Goal: Register for event/course

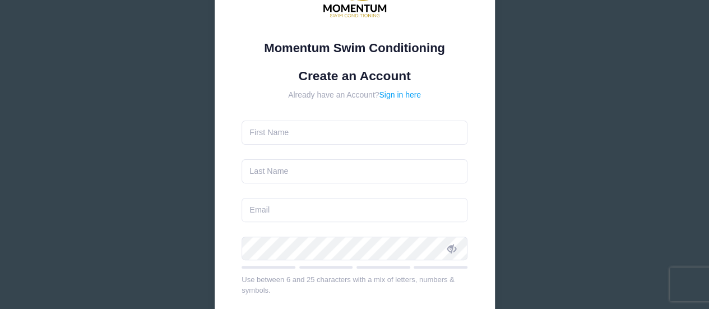
scroll to position [128, 0]
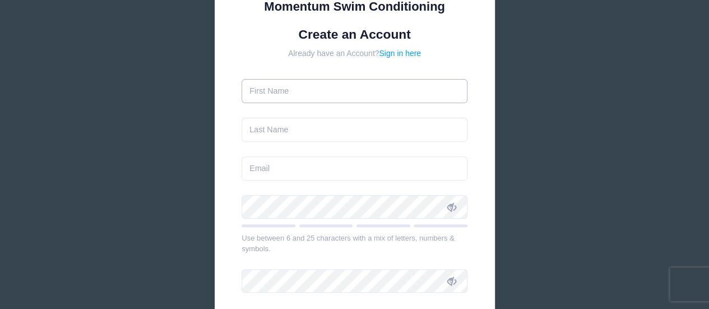
click at [403, 96] on input "text" at bounding box center [354, 91] width 226 height 24
type input "N"
type input "Negin"
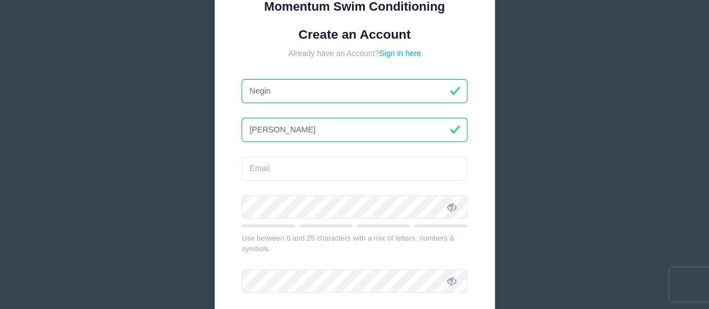
type input "[PERSON_NAME]"
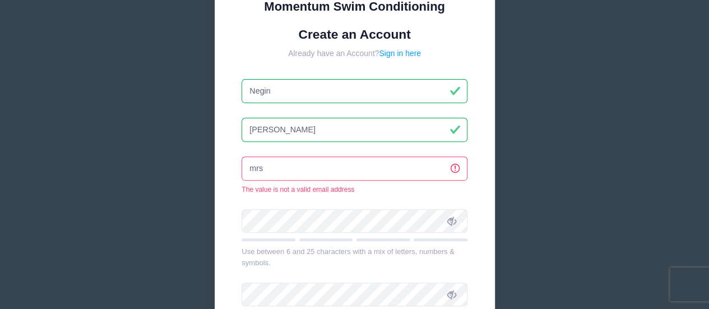
type input "[EMAIL_ADDRESS][DOMAIN_NAME]"
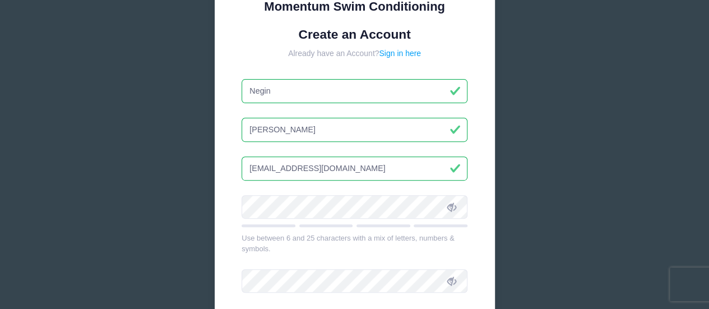
scroll to position [299, 0]
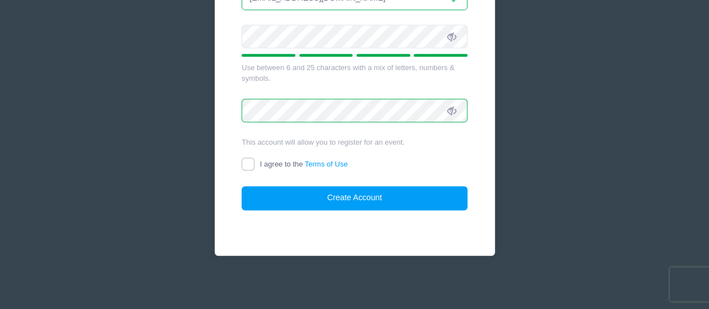
click at [250, 164] on input "I agree to the Terms of Use" at bounding box center [247, 163] width 13 height 13
checkbox input "true"
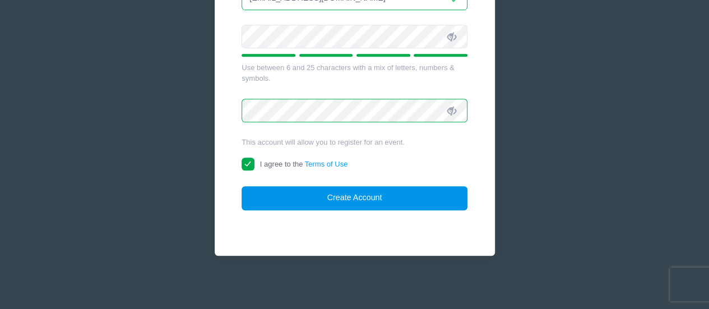
click at [342, 198] on button "Create Account" at bounding box center [354, 198] width 226 height 24
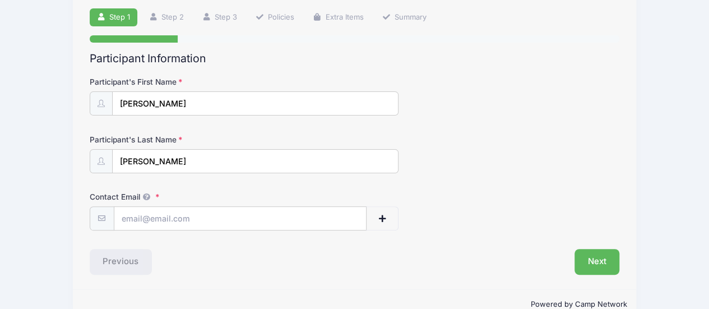
scroll to position [77, 0]
click at [282, 220] on input "Contact Email" at bounding box center [240, 218] width 252 height 24
type input "[EMAIL_ADDRESS][DOMAIN_NAME]"
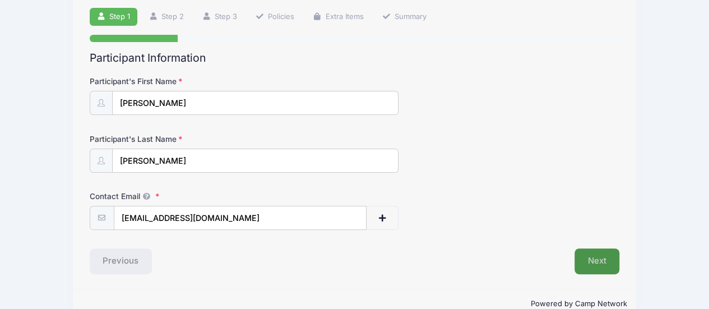
click at [591, 257] on button "Next" at bounding box center [596, 261] width 45 height 26
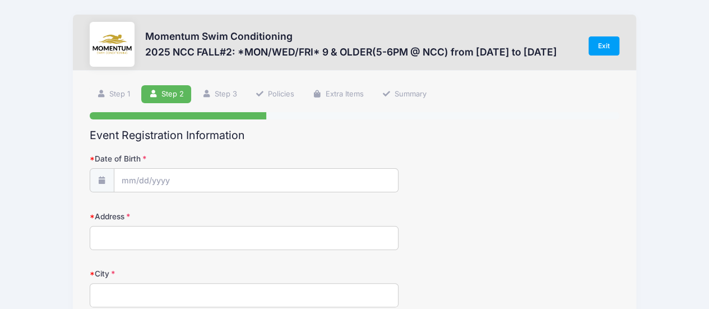
scroll to position [0, 0]
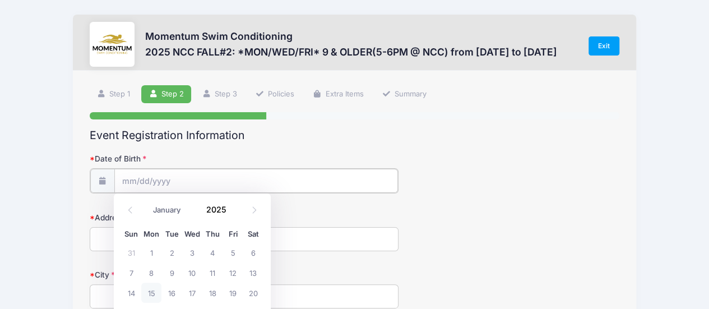
click at [303, 173] on input "Date of Birth" at bounding box center [256, 181] width 284 height 24
click at [129, 184] on input "Date of Birth" at bounding box center [256, 181] width 284 height 24
click at [129, 182] on input "Date of Birth" at bounding box center [256, 181] width 284 height 24
click at [101, 175] on span at bounding box center [102, 180] width 25 height 24
click at [129, 180] on input "Date of Birth" at bounding box center [256, 181] width 284 height 24
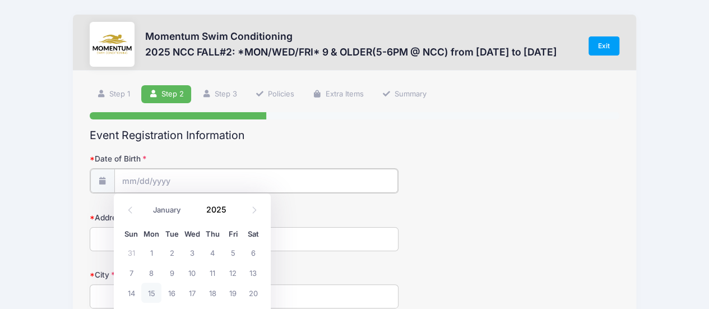
click at [129, 180] on input "Date of Birth" at bounding box center [256, 181] width 284 height 24
click at [222, 208] on input "2025" at bounding box center [219, 209] width 36 height 17
click at [233, 214] on span at bounding box center [233, 214] width 8 height 8
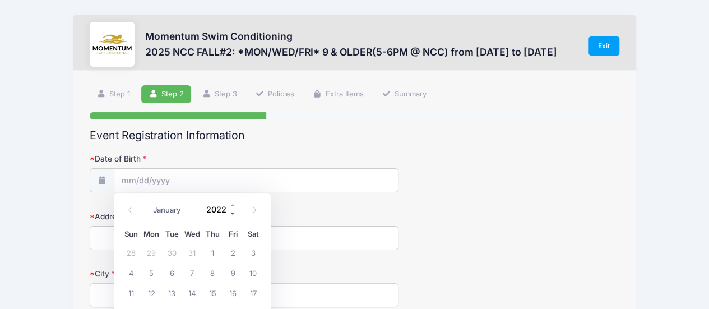
click at [233, 214] on span at bounding box center [233, 214] width 8 height 8
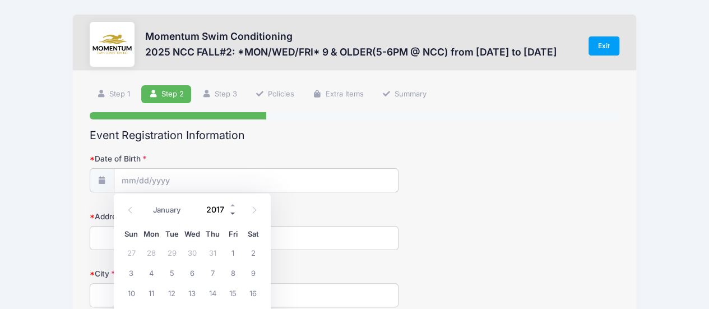
click at [233, 214] on span at bounding box center [233, 214] width 8 height 8
type input "2014"
click at [255, 212] on icon at bounding box center [253, 209] width 7 height 7
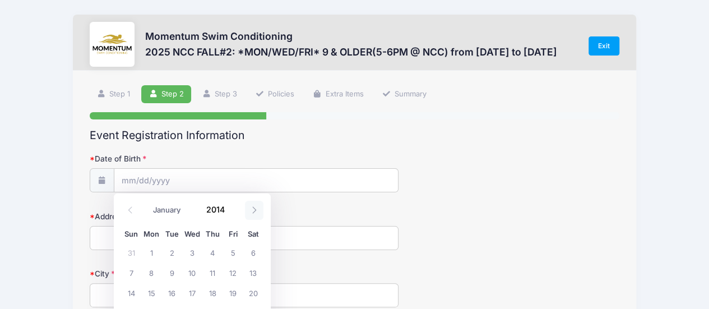
select select "9"
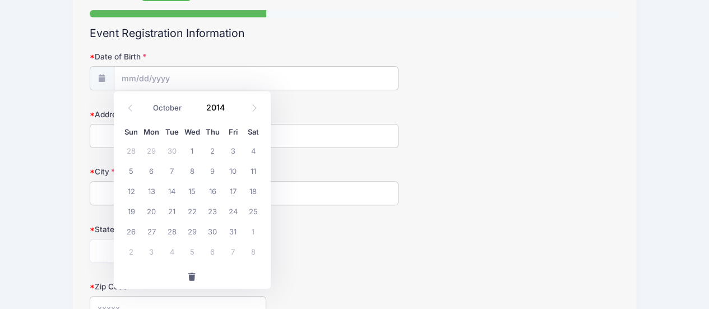
scroll to position [106, 0]
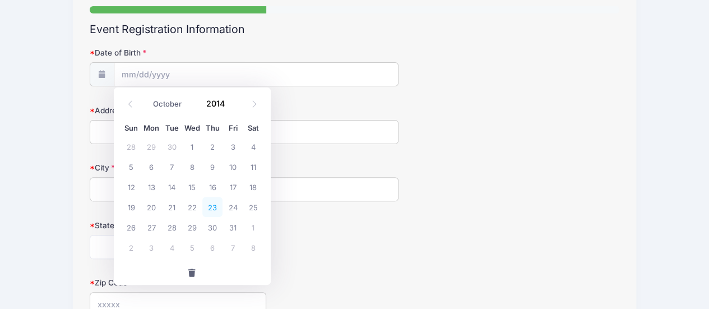
click at [211, 208] on span "23" at bounding box center [212, 207] width 20 height 20
type input "[DATE]"
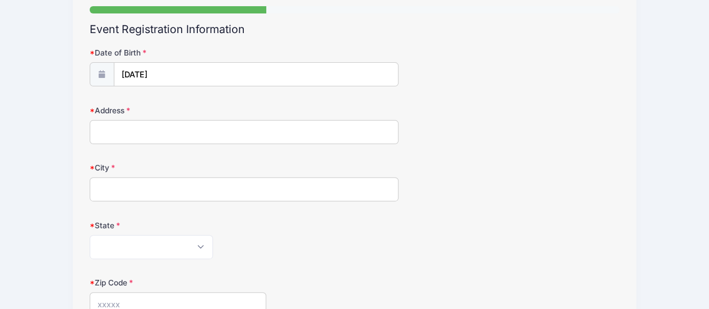
click at [188, 136] on input "Address" at bounding box center [244, 132] width 309 height 24
type input "[STREET_ADDRESS][PERSON_NAME]"
type input "Naperville"
select select "IL"
type input "60563"
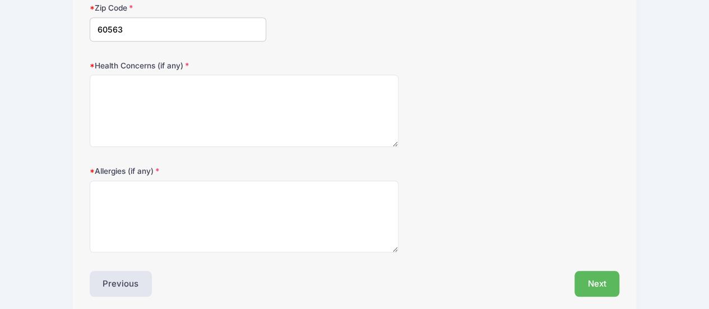
scroll to position [381, 0]
click at [337, 89] on textarea "Health Concerns (if any)" at bounding box center [244, 110] width 309 height 72
type textarea "[MEDICAL_DATA]"
click at [602, 276] on button "Next" at bounding box center [596, 283] width 45 height 26
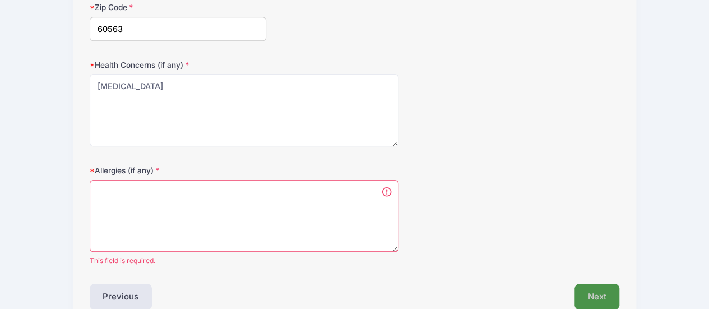
scroll to position [0, 0]
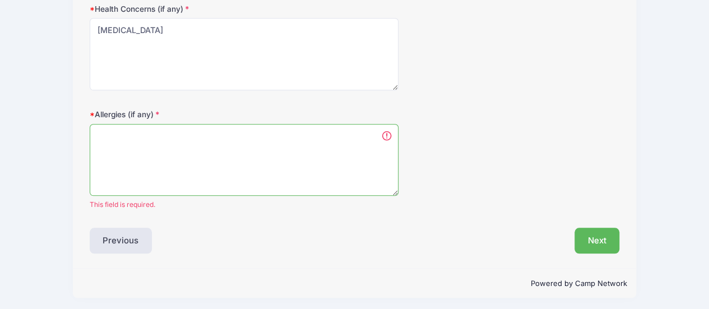
click at [295, 155] on textarea "Allergies (if any)" at bounding box center [244, 160] width 309 height 72
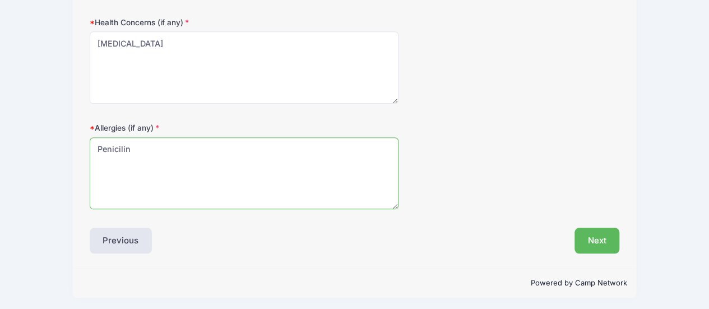
type textarea "Penicilin"
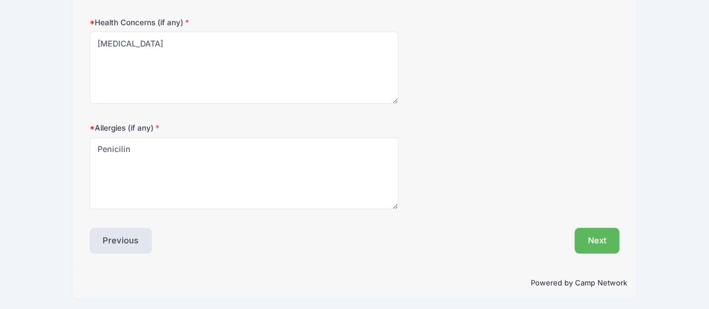
click at [483, 188] on div "[MEDICAL_DATA] (if any) Penicilin" at bounding box center [355, 165] width 530 height 87
click at [603, 236] on button "Next" at bounding box center [596, 240] width 45 height 26
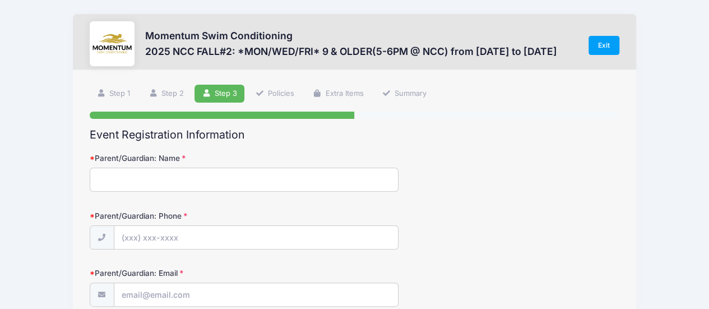
scroll to position [0, 0]
click at [261, 176] on input "Parent/Guardian: Name" at bounding box center [244, 180] width 309 height 24
type input "[PERSON_NAME]"
type input "[PHONE_NUMBER]"
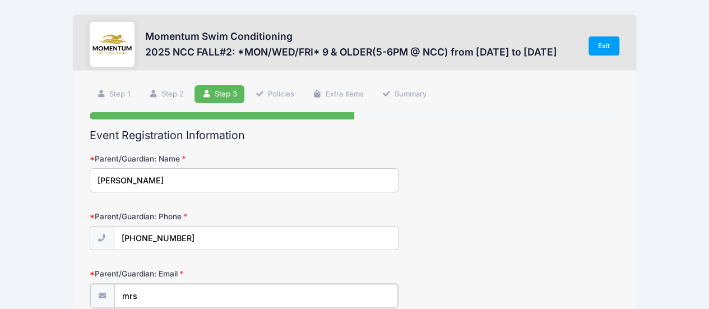
type input "[EMAIL_ADDRESS][DOMAIN_NAME]"
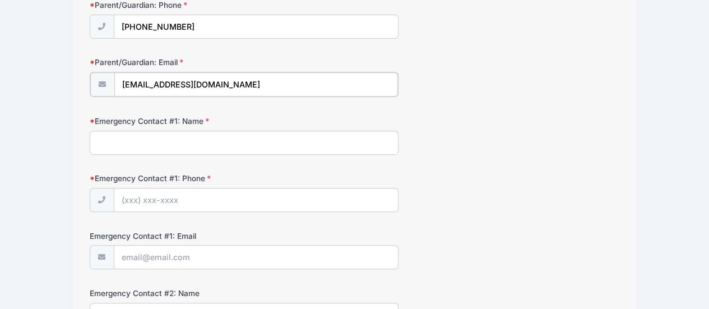
scroll to position [225, 0]
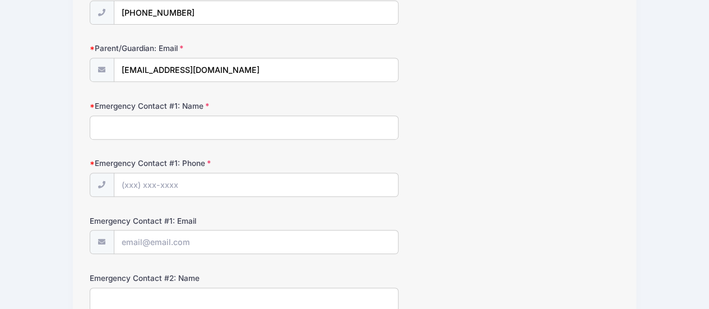
click at [283, 135] on input "Emergency Contact #1: Name" at bounding box center [244, 127] width 309 height 24
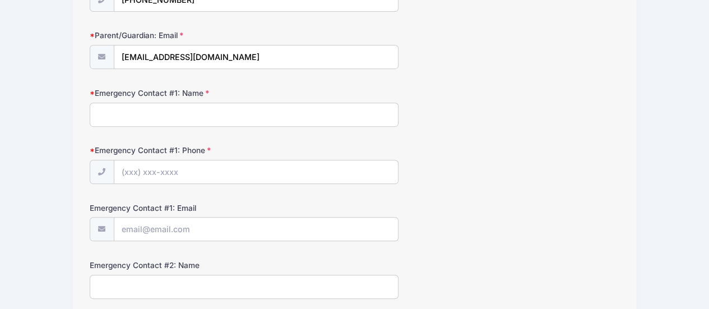
scroll to position [243, 0]
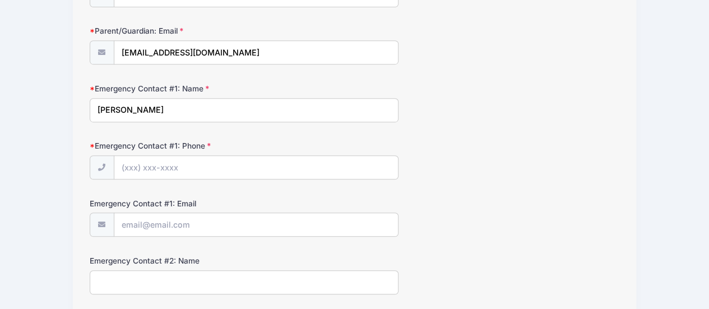
type input "[PERSON_NAME]"
type input "[PHONE_NUMBER]"
drag, startPoint x: 169, startPoint y: 109, endPoint x: 70, endPoint y: 104, distance: 98.7
click at [70, 104] on div "Momentum Swim Conditioning 2025 NCC FALL#2: *MON/WED/FRI* 9 & OLDER(5-6PM @ NCC…" at bounding box center [354, 289] width 675 height 1064
type input "[PERSON_NAME]"
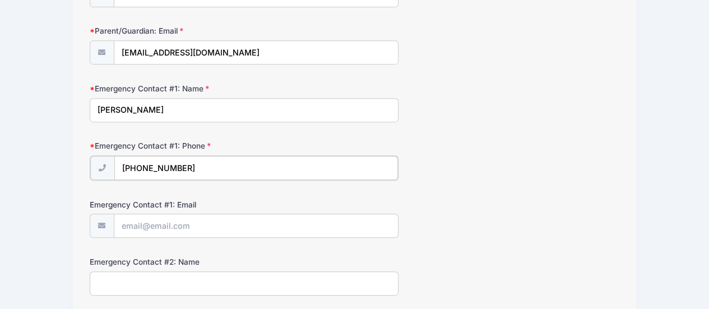
type input "[PHONE_NUMBER]"
type input "[EMAIL_ADDRESS][DOMAIN_NAME]"
type input "[PERSON_NAME]"
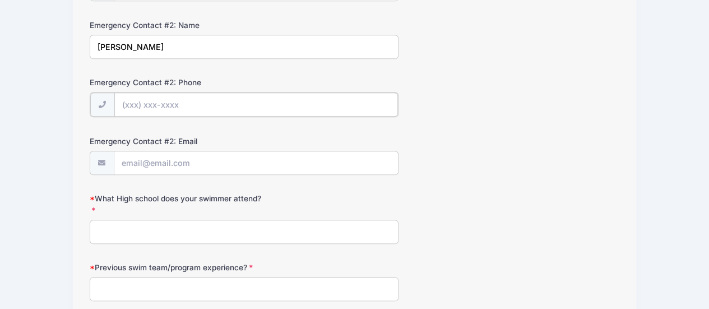
scroll to position [484, 0]
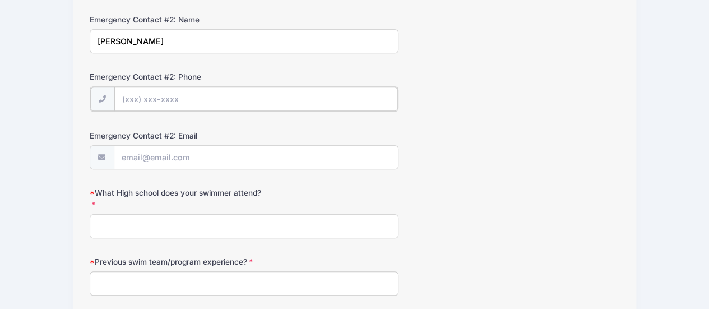
click at [322, 95] on input "Emergency Contact #2: Phone" at bounding box center [256, 99] width 284 height 24
type input "[PHONE_NUMBER]"
click at [217, 161] on input "Emergency Contact #2: Email" at bounding box center [256, 157] width 284 height 24
type input "[EMAIL_ADDRESS][DOMAIN_NAME]"
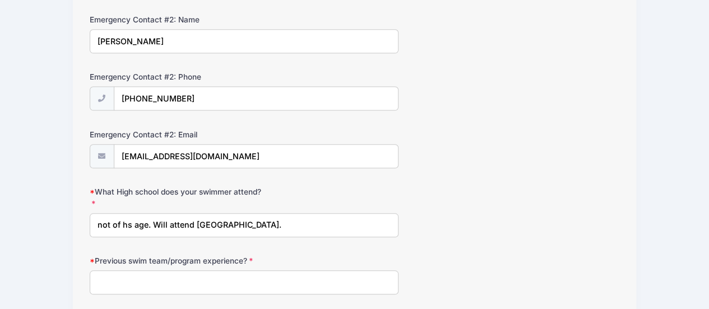
type input "not of hs age. Will attend [GEOGRAPHIC_DATA]."
type input "Brookdale Buccaneers"
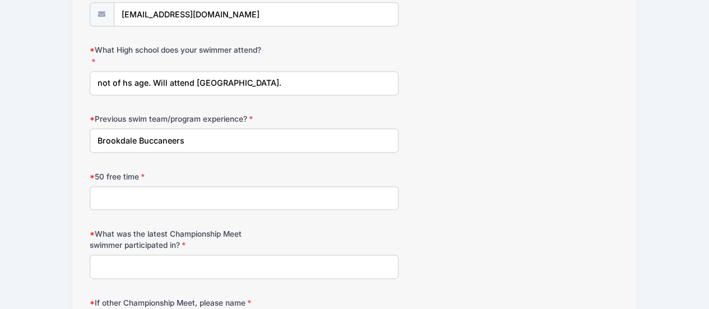
scroll to position [626, 0]
click at [280, 193] on input "50 free time" at bounding box center [244, 197] width 309 height 24
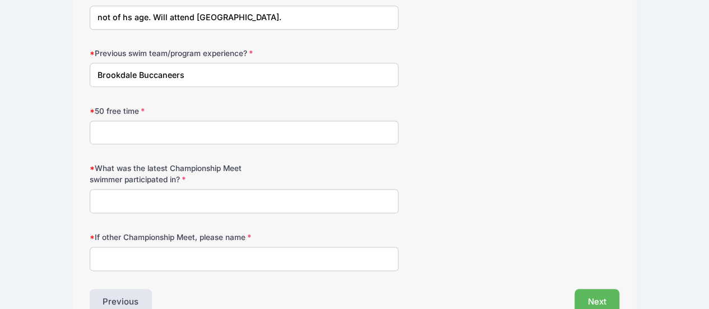
scroll to position [704, 0]
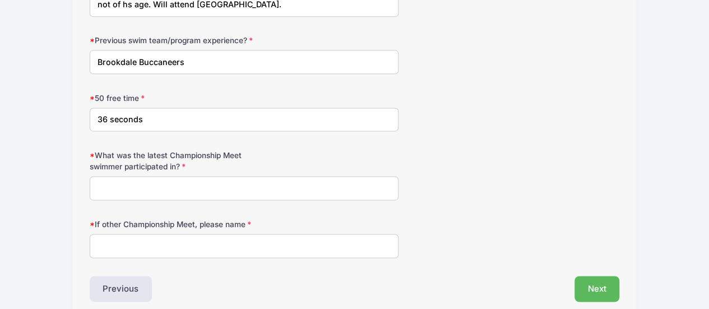
type input "36 seconds"
click at [294, 177] on input "What was the latest Championship Meet swimmer participated in?" at bounding box center [244, 188] width 309 height 24
type input "n/a opted not to compete in it"
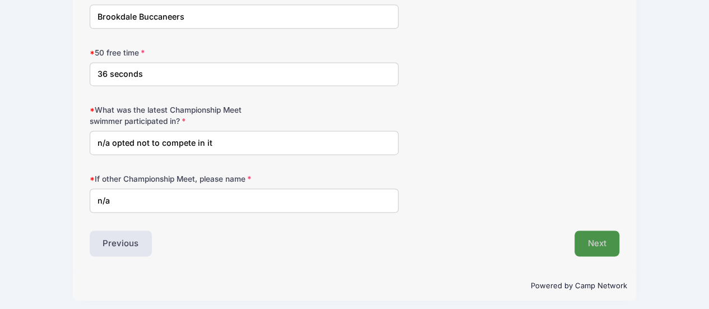
type input "n/a"
click at [594, 239] on button "Next" at bounding box center [596, 243] width 45 height 26
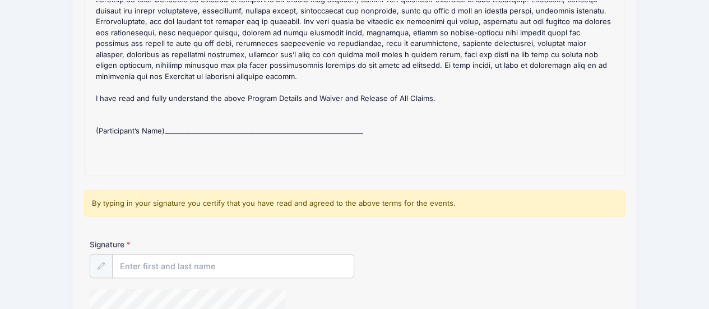
scroll to position [160, 0]
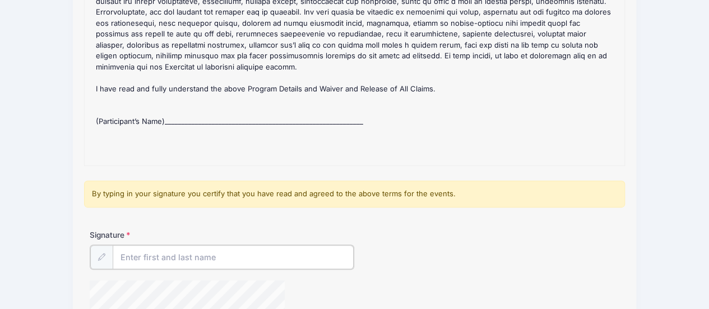
click at [314, 258] on input "Signature" at bounding box center [233, 257] width 241 height 24
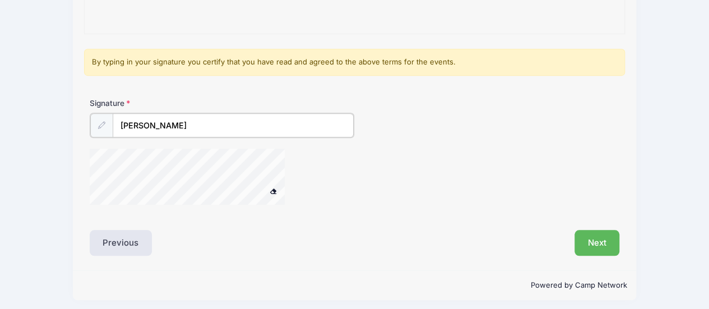
scroll to position [295, 0]
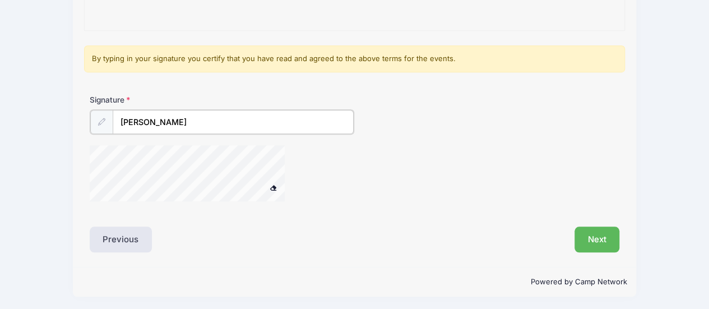
type input "[PERSON_NAME]"
click at [100, 124] on icon at bounding box center [100, 121] width 7 height 7
click at [596, 241] on button "Next" at bounding box center [596, 239] width 45 height 26
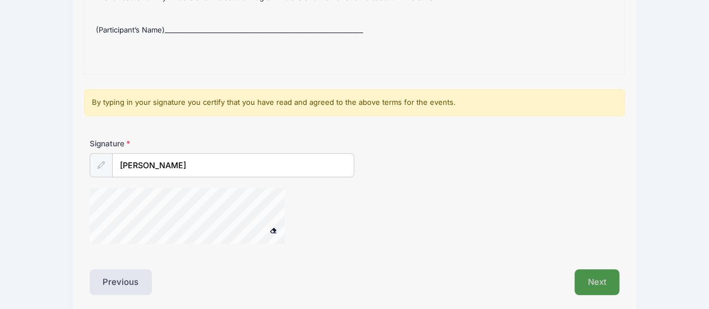
scroll to position [264, 0]
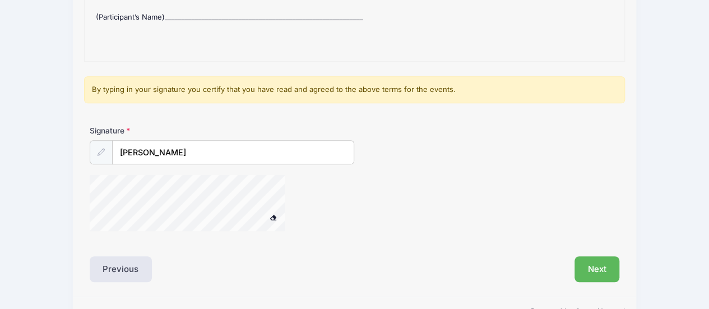
click at [274, 215] on span at bounding box center [273, 217] width 8 height 6
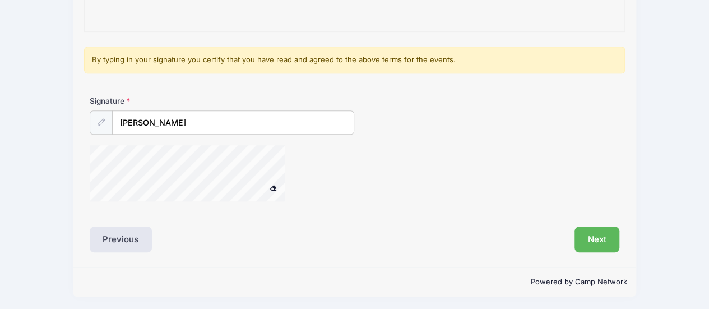
scroll to position [294, 0]
click at [600, 233] on button "Next" at bounding box center [596, 239] width 45 height 26
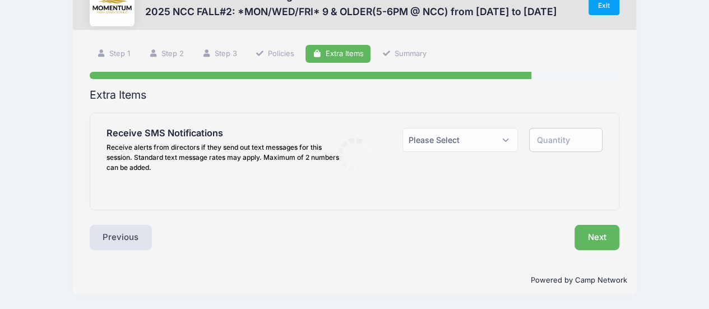
scroll to position [0, 0]
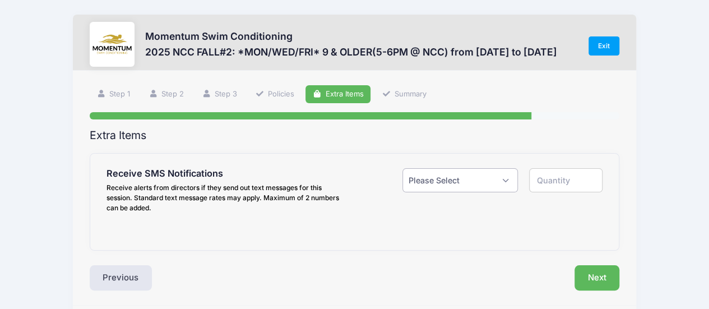
click at [481, 179] on select "Please Select Yes ($0.00) No" at bounding box center [460, 180] width 116 height 24
select select "1"
click at [402, 168] on select "Please Select Yes ($0.00) No" at bounding box center [460, 180] width 116 height 24
type input "1"
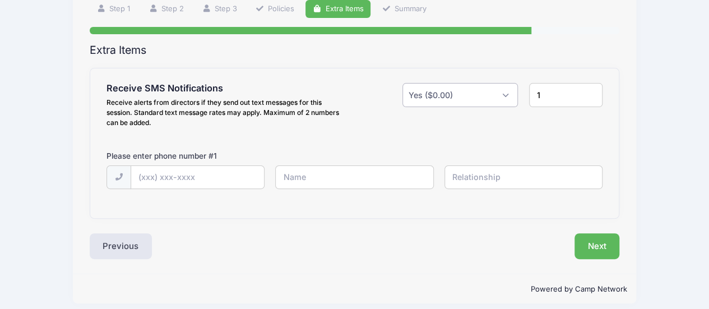
scroll to position [93, 0]
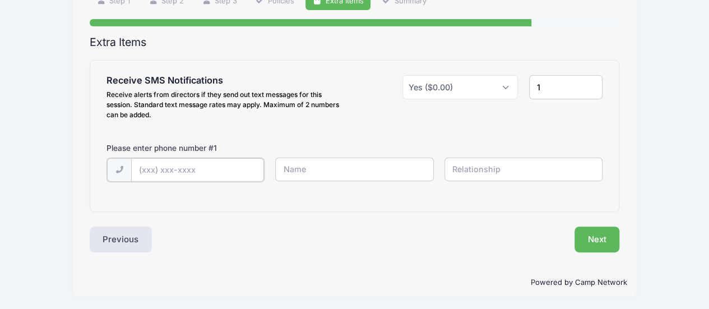
click at [201, 166] on input "text" at bounding box center [197, 170] width 133 height 24
type input "[PHONE_NUMBER]"
type input "[PERSON_NAME]"
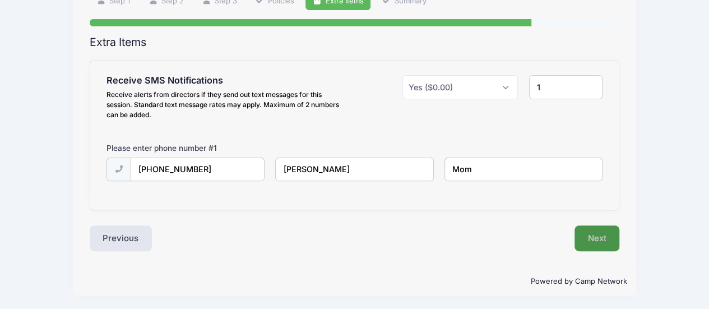
type input "Mom"
click at [592, 236] on button "Next" at bounding box center [596, 238] width 45 height 26
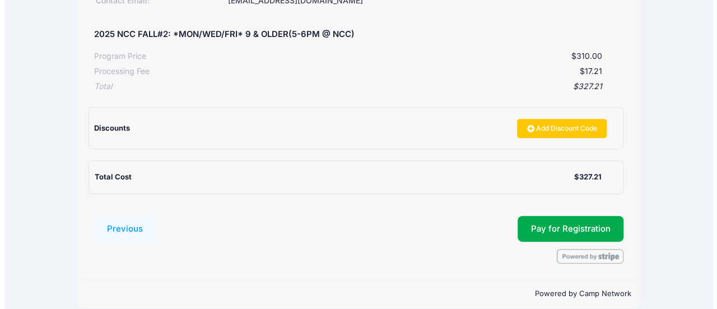
scroll to position [221, 0]
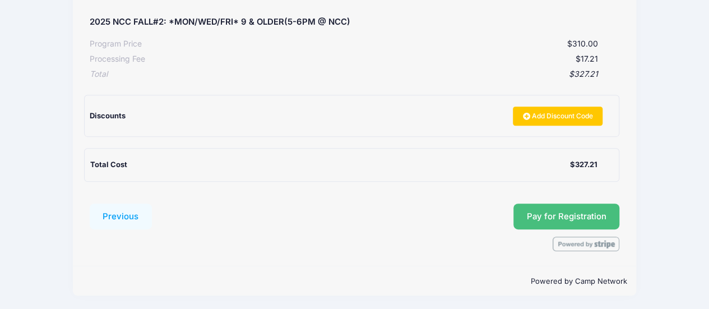
click at [560, 213] on button "Pay for Registration" at bounding box center [566, 216] width 106 height 26
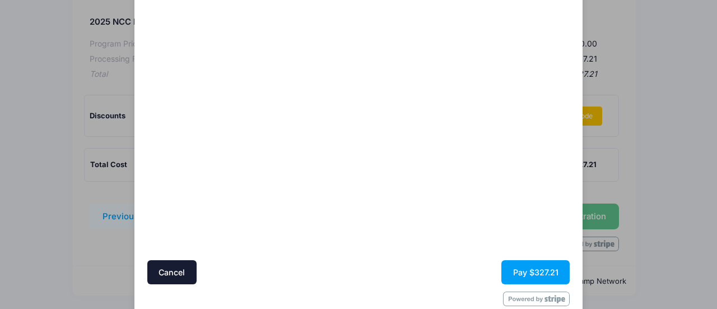
scroll to position [140, 0]
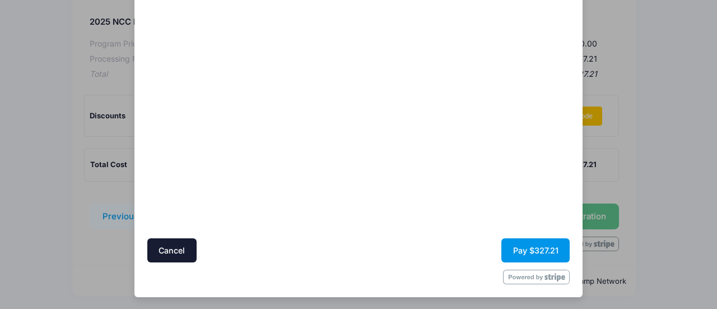
click at [545, 248] on button "Pay $327.21" at bounding box center [535, 250] width 68 height 24
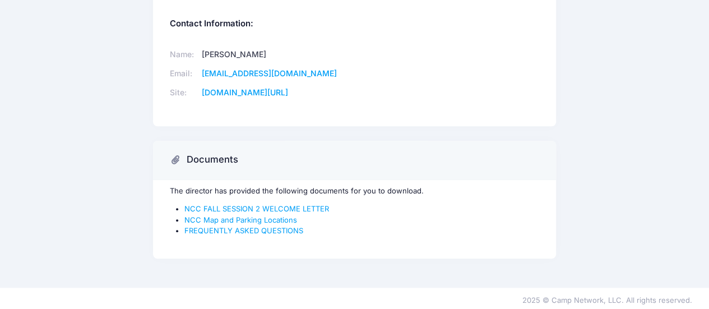
scroll to position [458, 0]
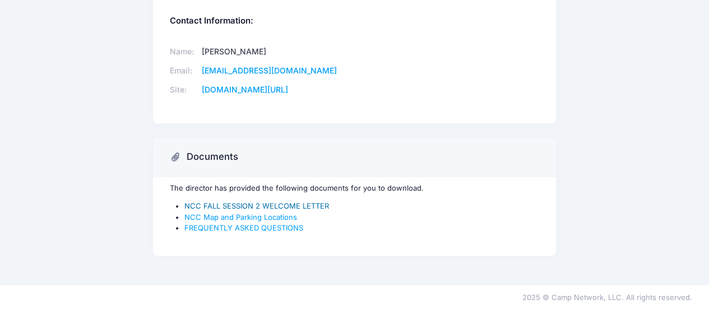
click at [301, 205] on link "NCC FALL SESSION 2 WELCOME LETTER" at bounding box center [256, 205] width 145 height 9
click at [206, 218] on link "NCC Map and Parking Locations" at bounding box center [240, 216] width 113 height 9
click at [205, 225] on link "FREQUENTLY ASKED QUESTIONS" at bounding box center [243, 227] width 119 height 9
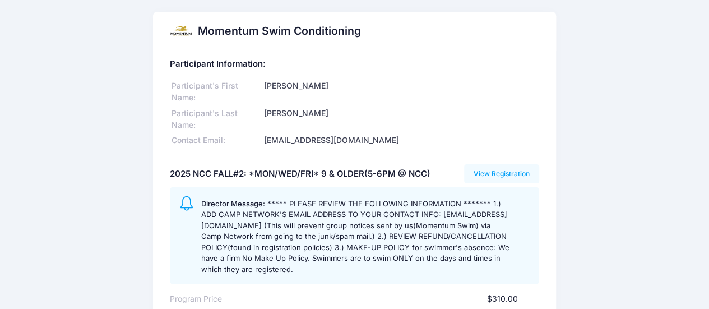
scroll to position [0, 0]
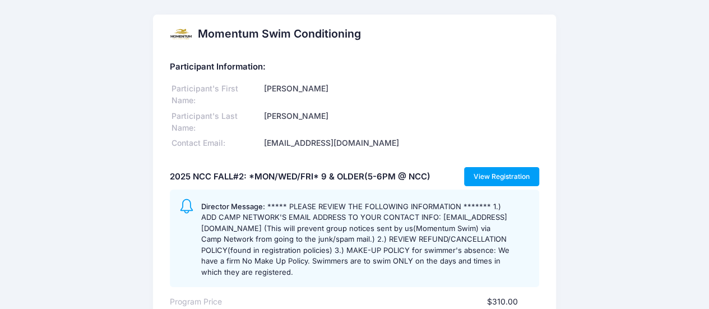
click at [509, 173] on link "View Registration" at bounding box center [502, 176] width 76 height 19
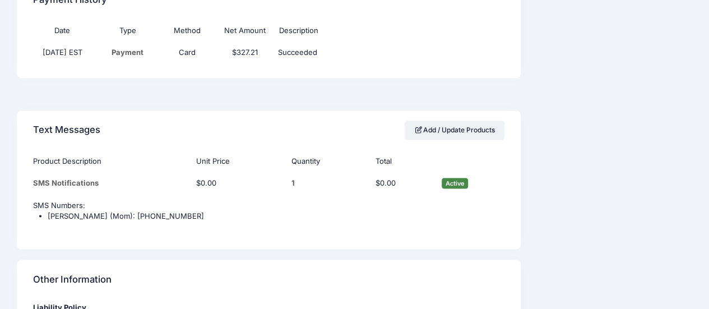
scroll to position [1071, 0]
